Goal: Information Seeking & Learning: Learn about a topic

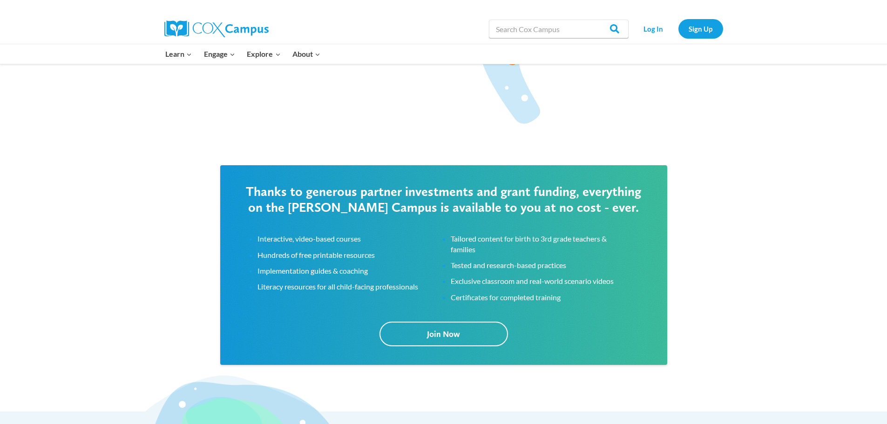
scroll to position [1491, 0]
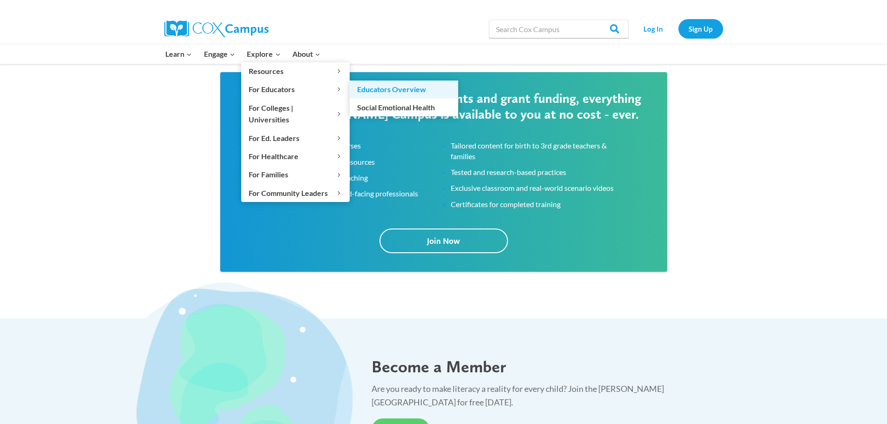
click at [386, 91] on link "Educators Overview" at bounding box center [404, 90] width 109 height 18
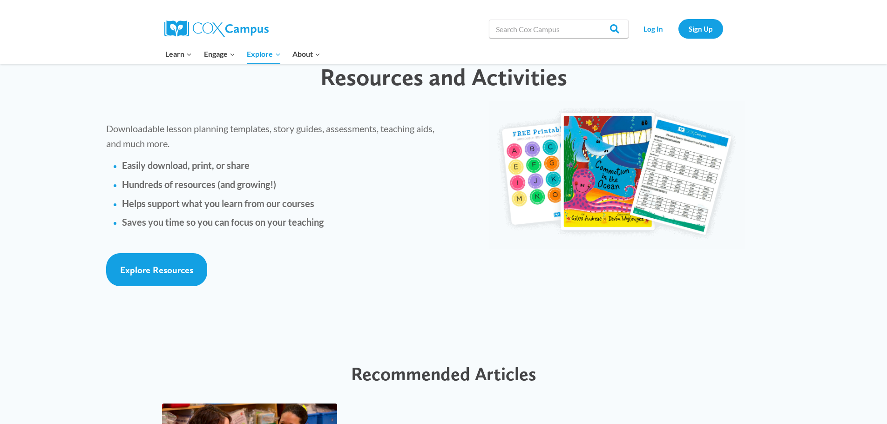
scroll to position [1956, 0]
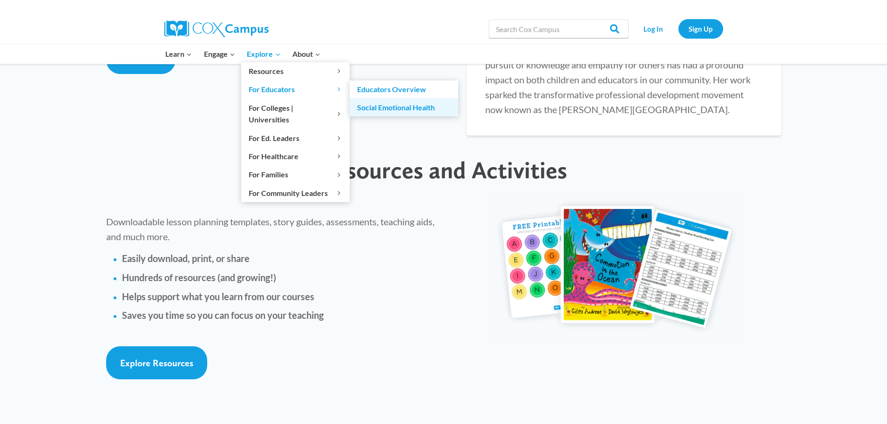
click at [370, 109] on link "Social Emotional Health" at bounding box center [404, 107] width 109 height 18
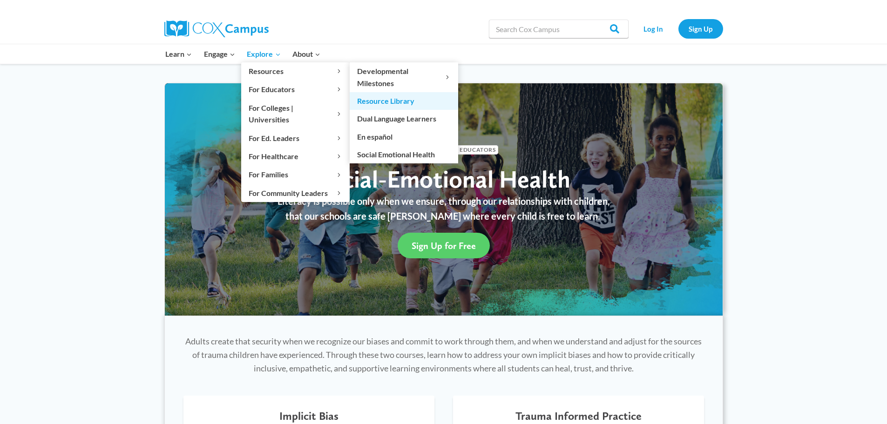
click at [408, 103] on link "Resource Library" at bounding box center [404, 101] width 109 height 18
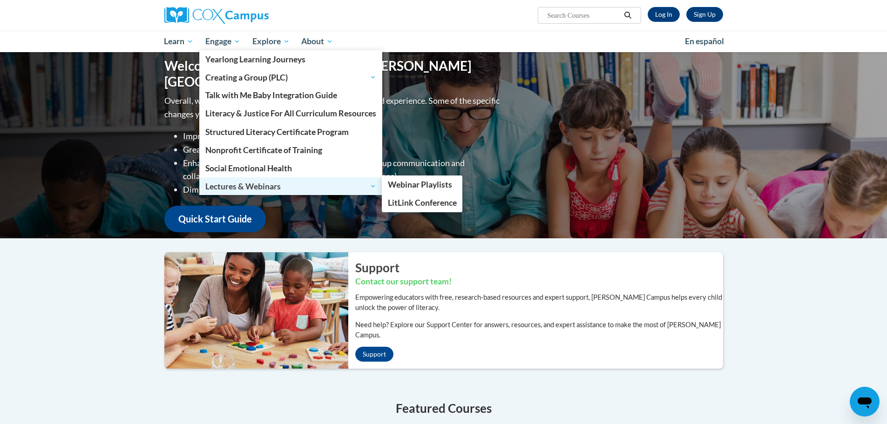
click at [251, 195] on link "Lectures & Webinars" at bounding box center [290, 186] width 183 height 18
click at [417, 189] on span "Webinar Playlists" at bounding box center [420, 185] width 64 height 10
